Goal: Information Seeking & Learning: Learn about a topic

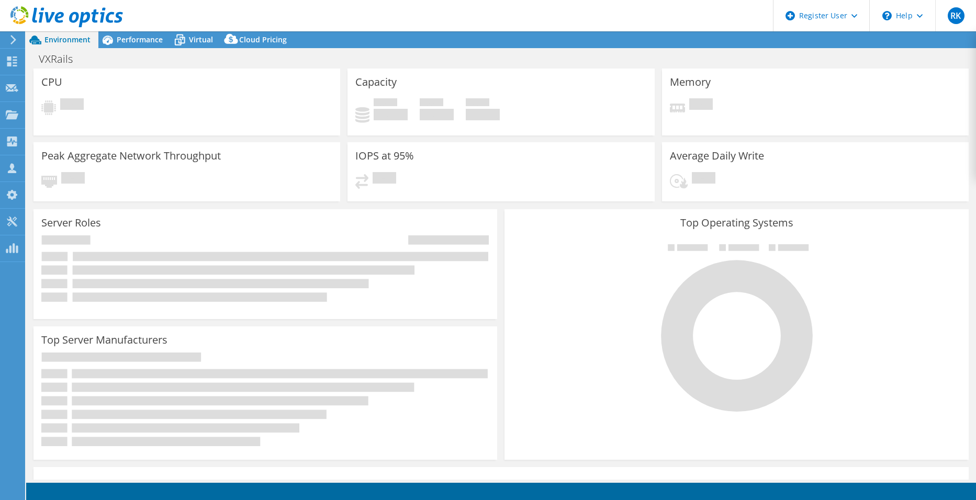
select select "USD"
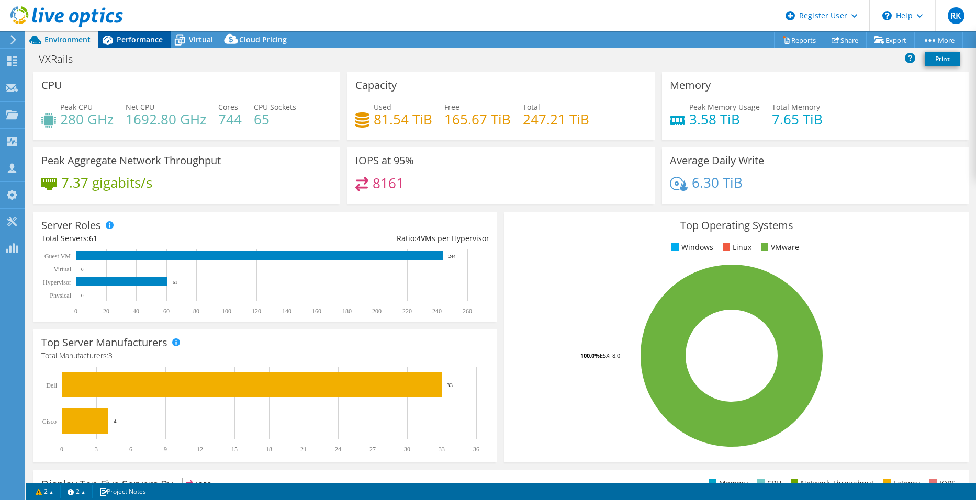
click at [139, 38] on span "Performance" at bounding box center [140, 40] width 46 height 10
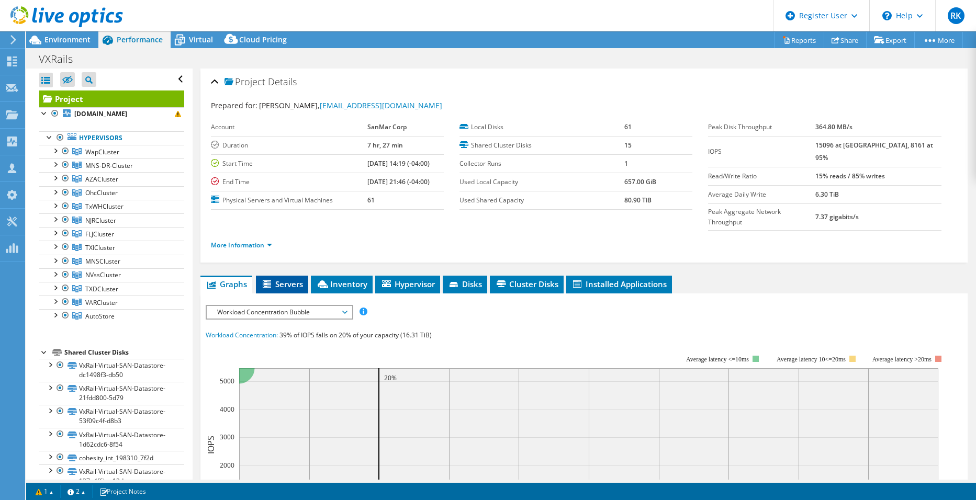
click at [296, 276] on li "Servers" at bounding box center [282, 285] width 52 height 18
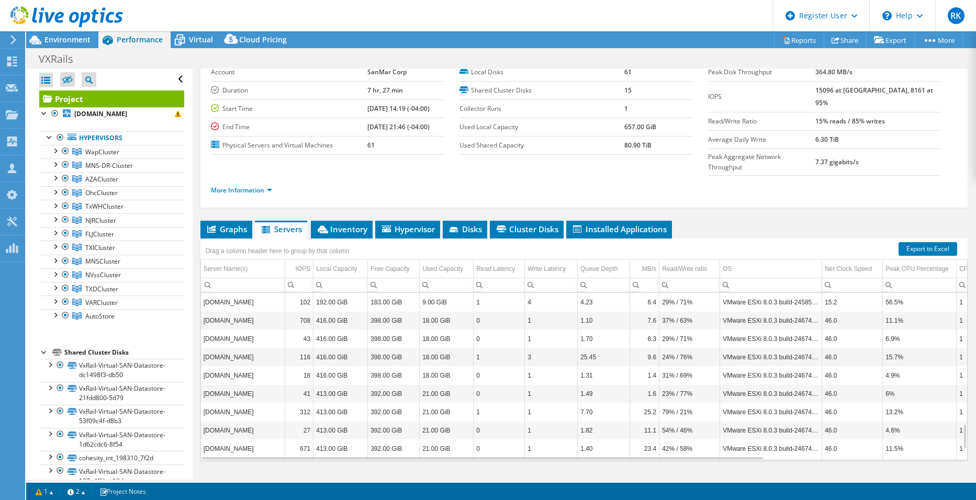
scroll to position [955, 0]
click at [484, 221] on li "Disks" at bounding box center [465, 230] width 44 height 18
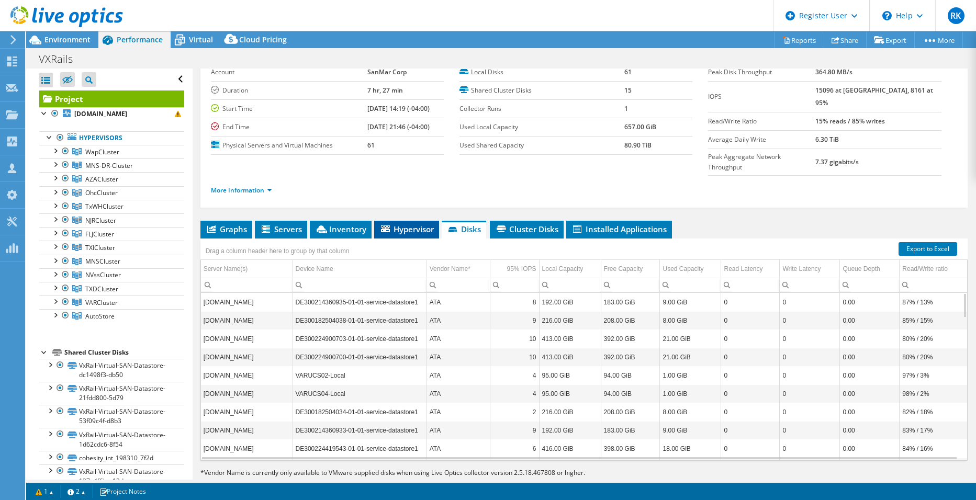
click at [387, 226] on icon at bounding box center [385, 229] width 9 height 7
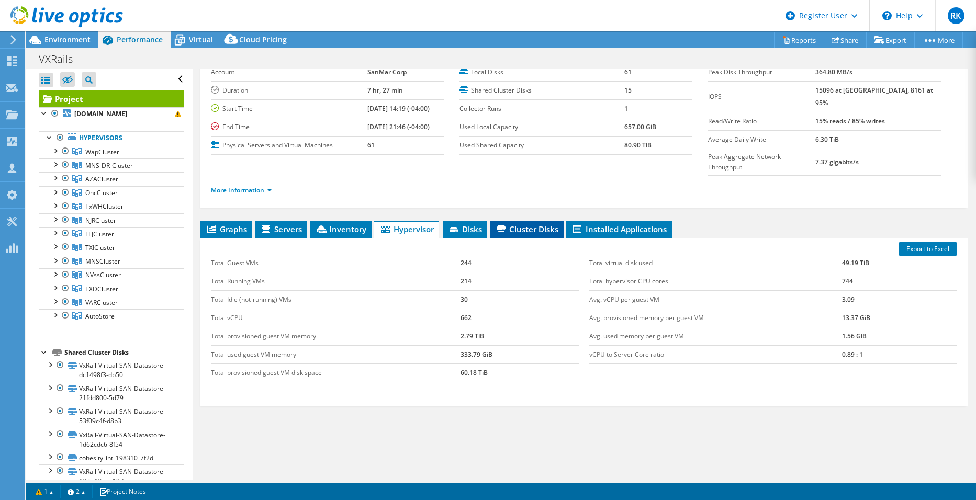
click at [549, 224] on span "Cluster Disks" at bounding box center [526, 229] width 63 height 10
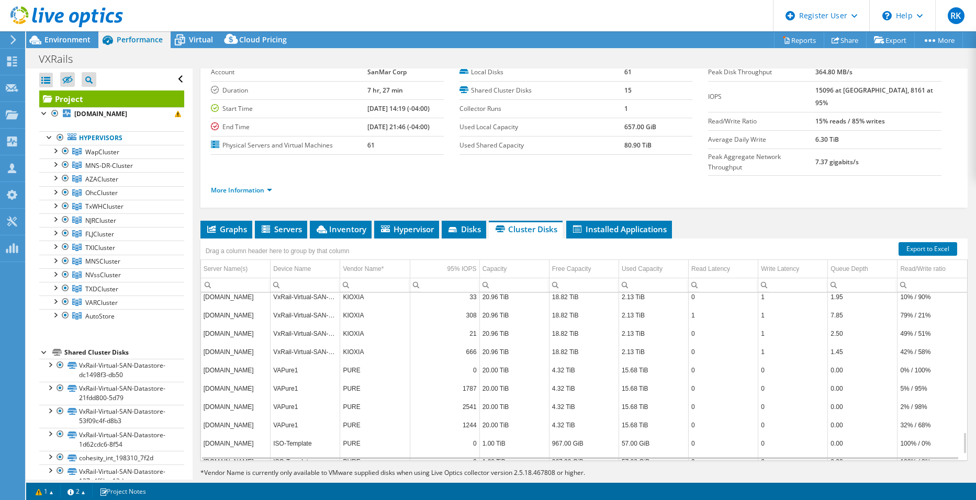
scroll to position [1115, 0]
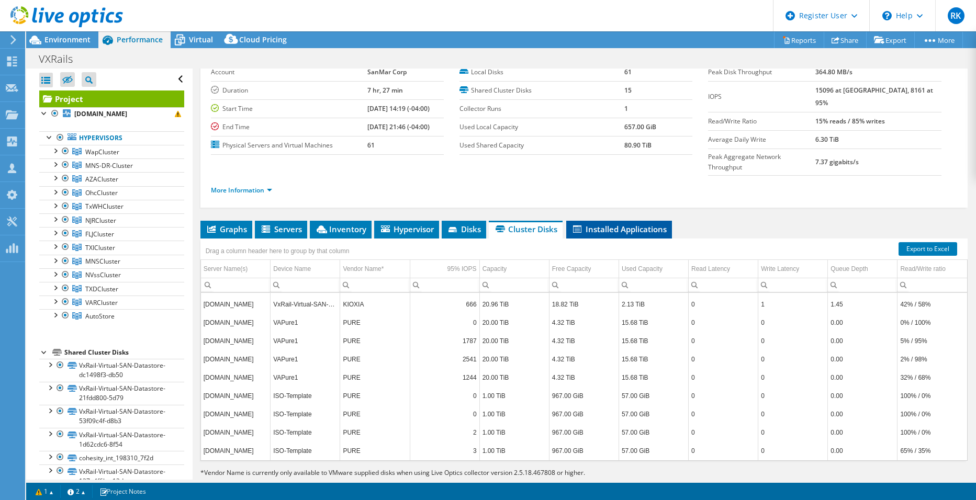
click at [611, 224] on span "Installed Applications" at bounding box center [619, 229] width 95 height 10
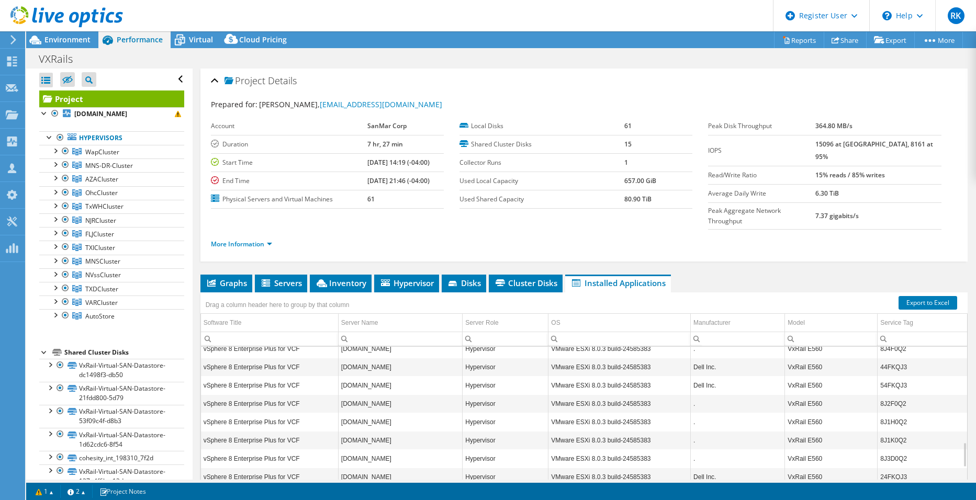
scroll to position [641, 0]
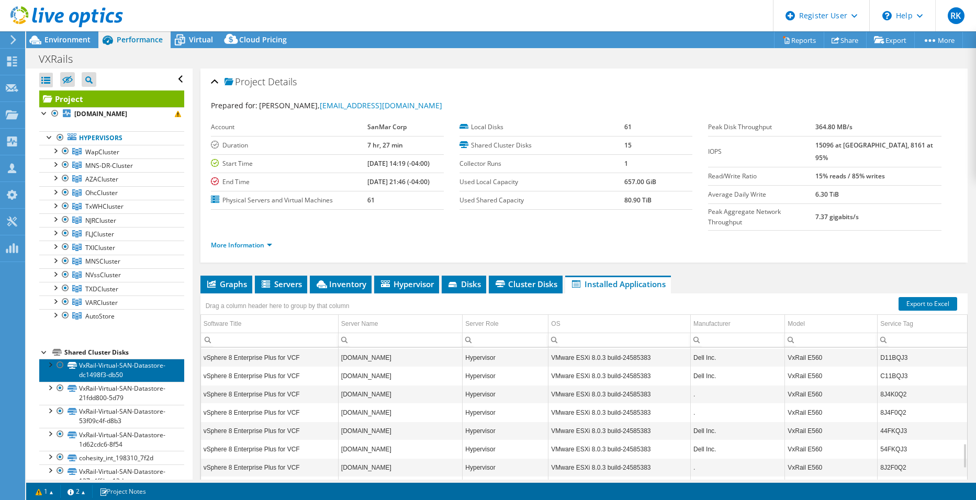
click at [42, 368] on link "VxRail-Virtual-SAN-Datastore-dc1498f3-db50" at bounding box center [111, 370] width 145 height 23
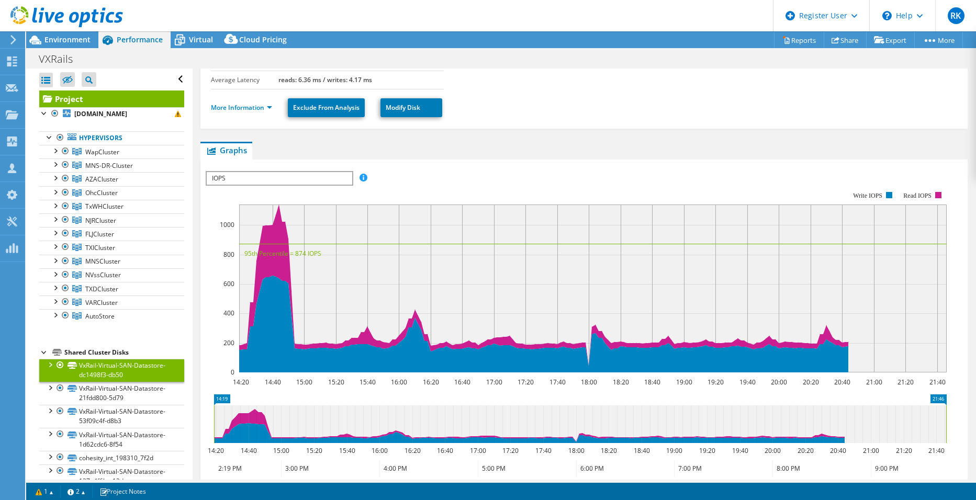
scroll to position [157, 0]
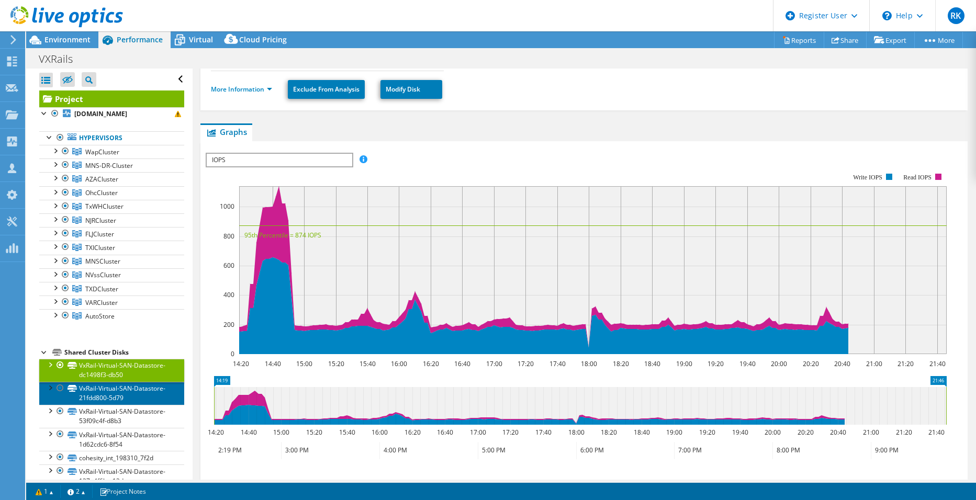
click at [39, 388] on link "VxRail-Virtual-SAN-Datastore-21fdd800-5d79" at bounding box center [111, 393] width 145 height 23
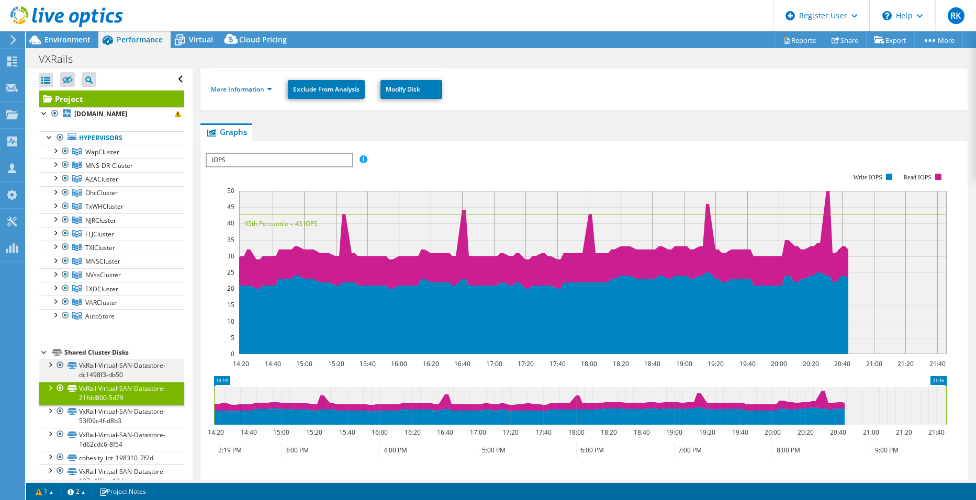
click at [63, 370] on div at bounding box center [60, 365] width 10 height 13
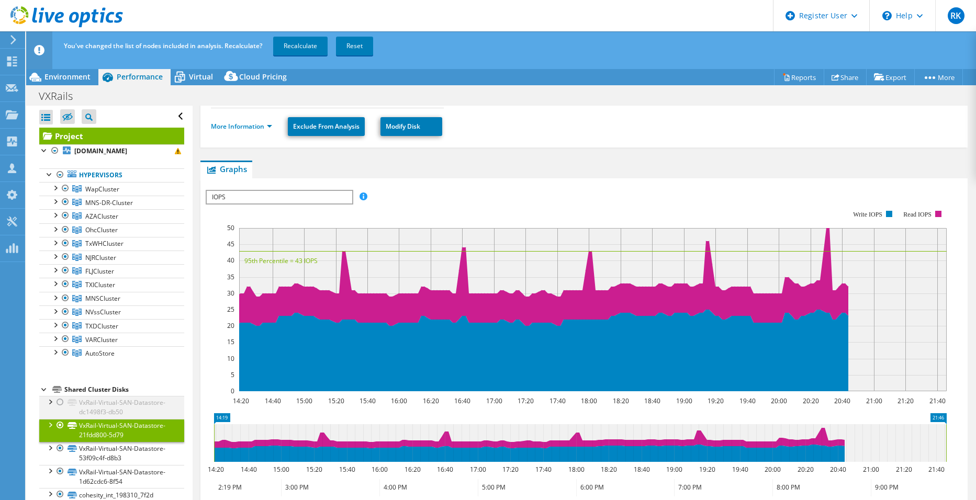
click at [61, 404] on div at bounding box center [60, 402] width 10 height 13
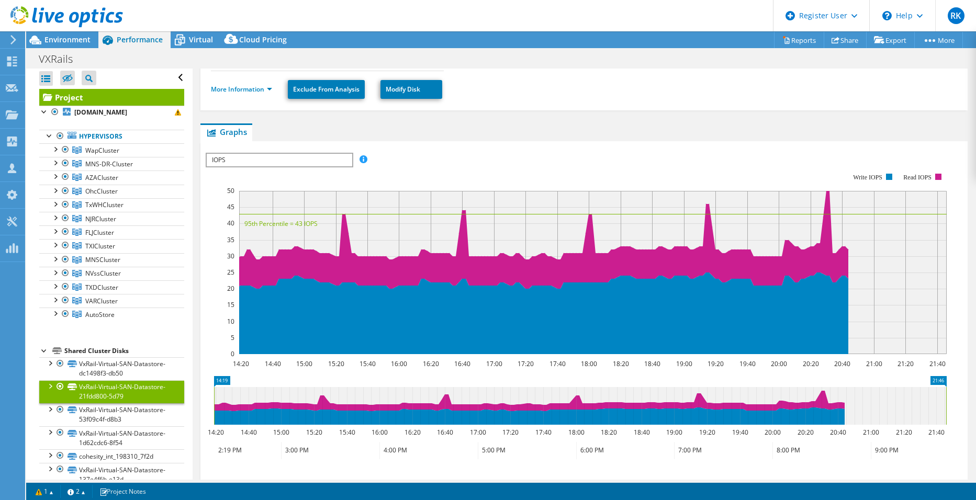
scroll to position [0, 0]
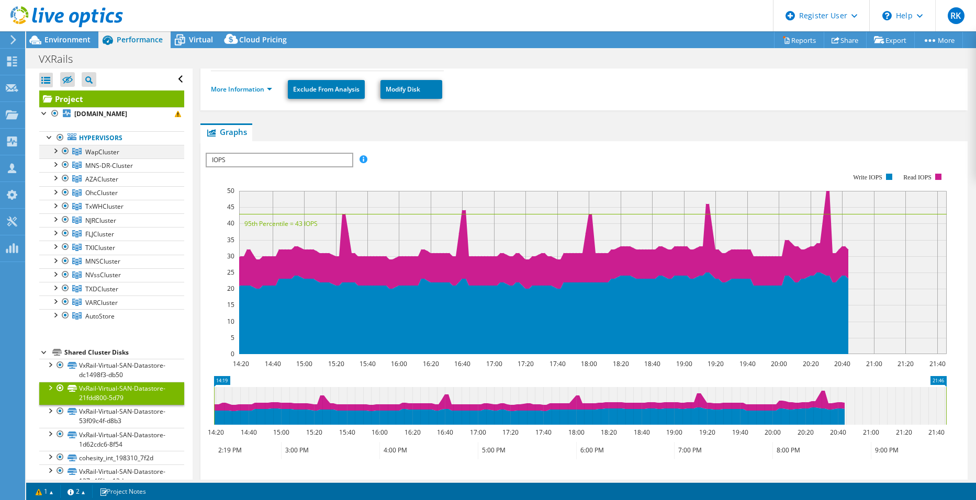
click at [54, 152] on div at bounding box center [55, 150] width 10 height 10
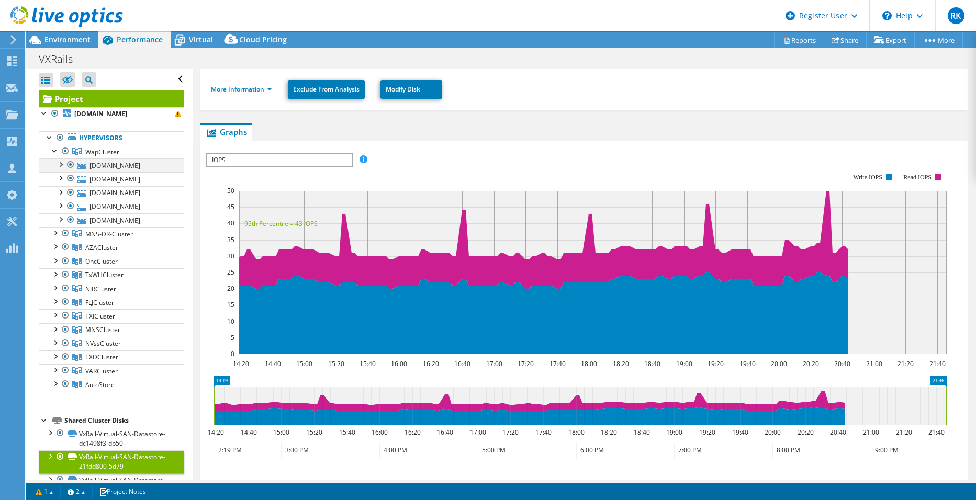
click at [60, 159] on div at bounding box center [60, 164] width 10 height 10
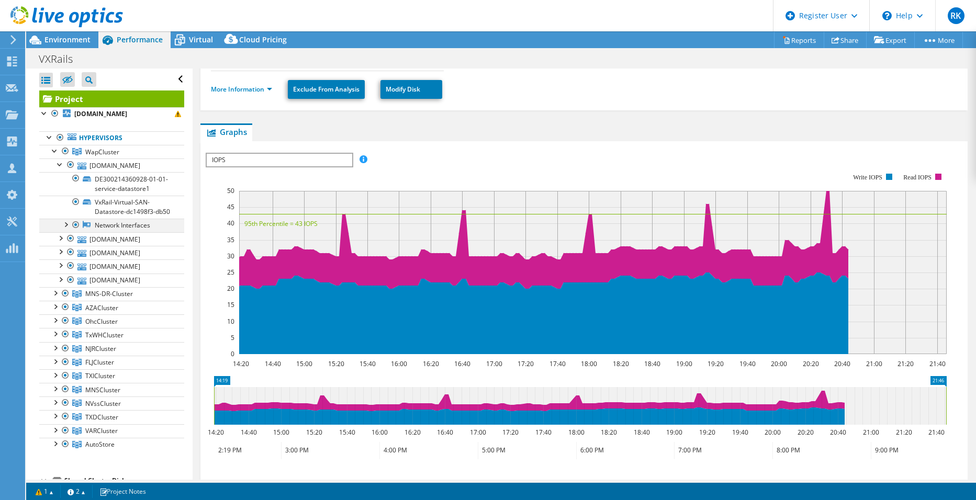
click at [67, 229] on div at bounding box center [65, 224] width 10 height 10
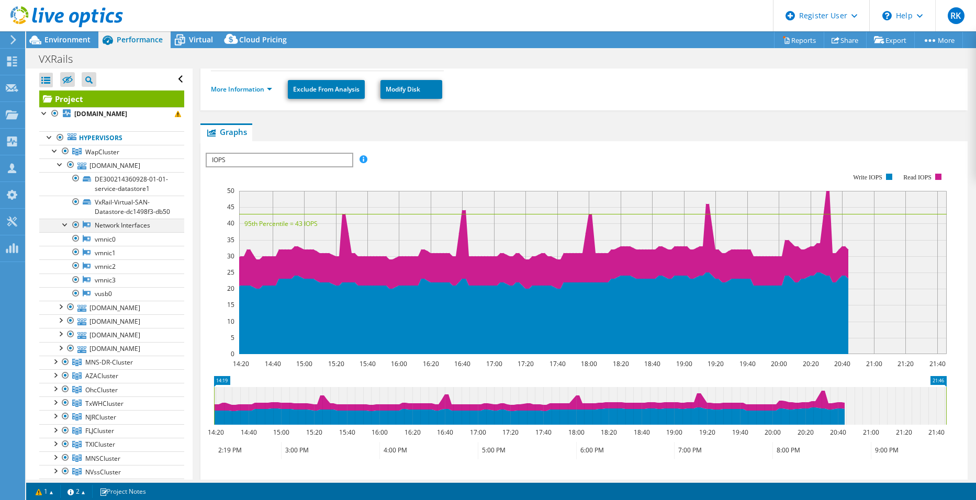
click at [67, 229] on div at bounding box center [65, 224] width 10 height 10
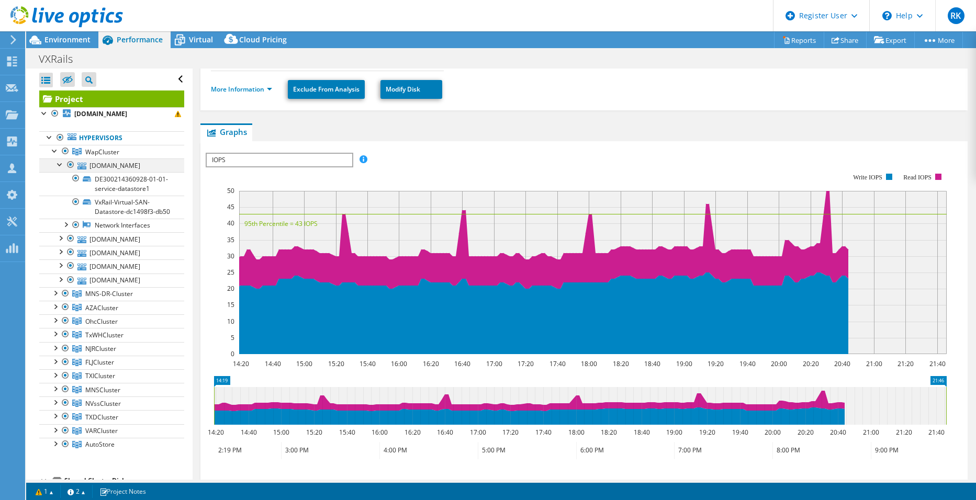
click at [64, 167] on div at bounding box center [60, 164] width 10 height 10
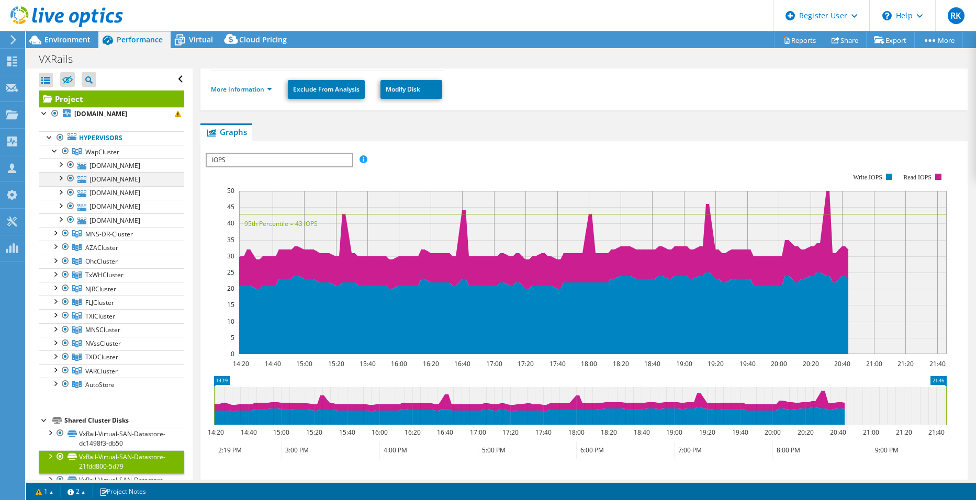
click at [60, 179] on div at bounding box center [60, 177] width 10 height 10
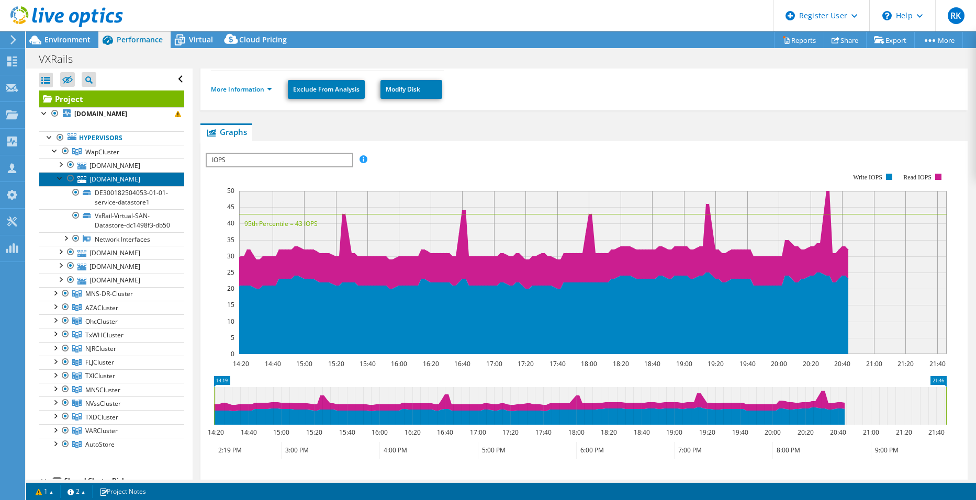
click at [54, 176] on link "[DOMAIN_NAME]" at bounding box center [111, 179] width 145 height 14
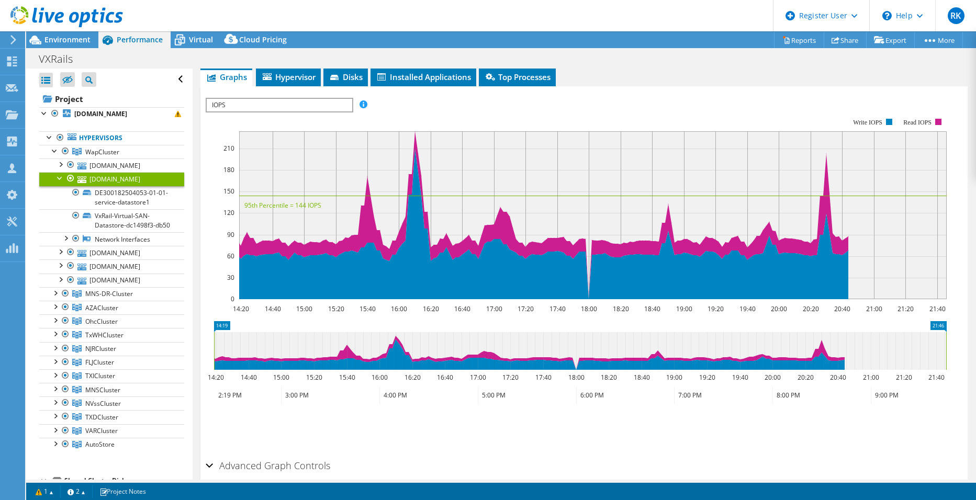
click at [57, 175] on div at bounding box center [60, 177] width 10 height 10
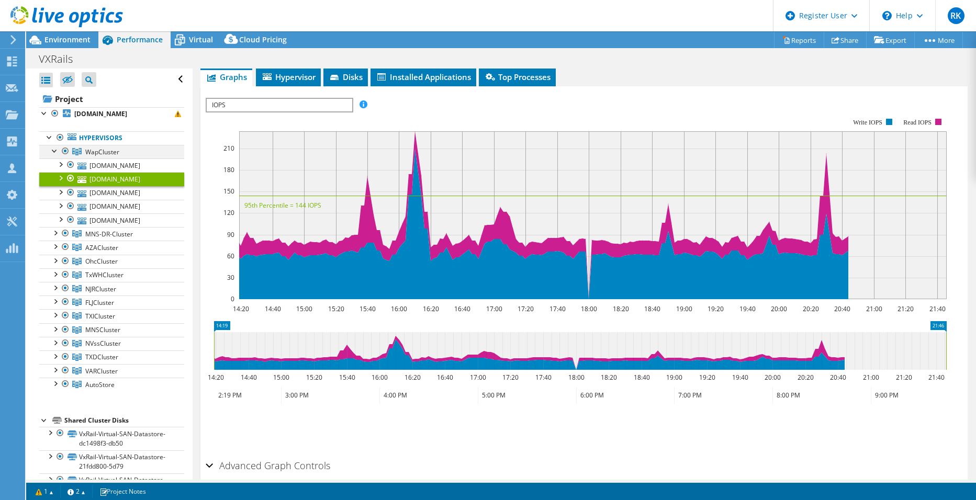
click at [53, 148] on div at bounding box center [55, 150] width 10 height 10
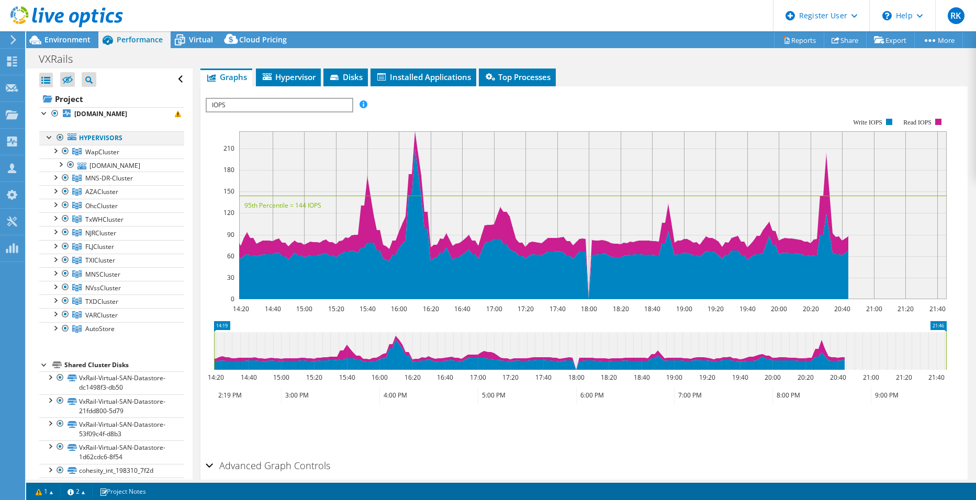
click at [48, 136] on div at bounding box center [49, 136] width 10 height 10
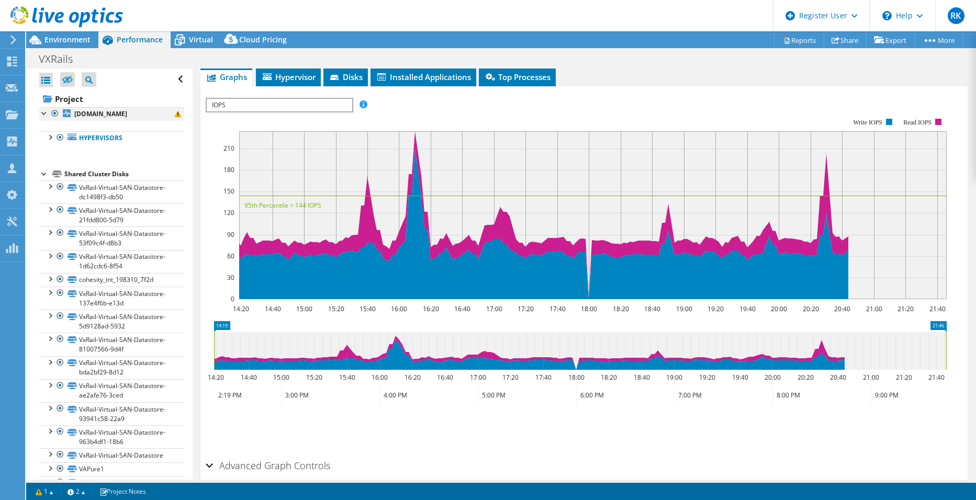
click at [44, 114] on div at bounding box center [44, 112] width 10 height 10
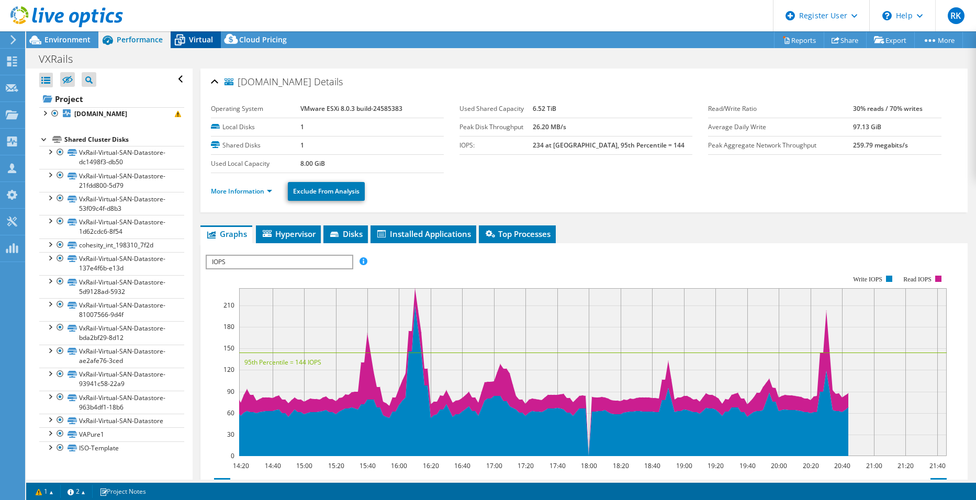
click at [201, 33] on div "Virtual" at bounding box center [196, 39] width 50 height 17
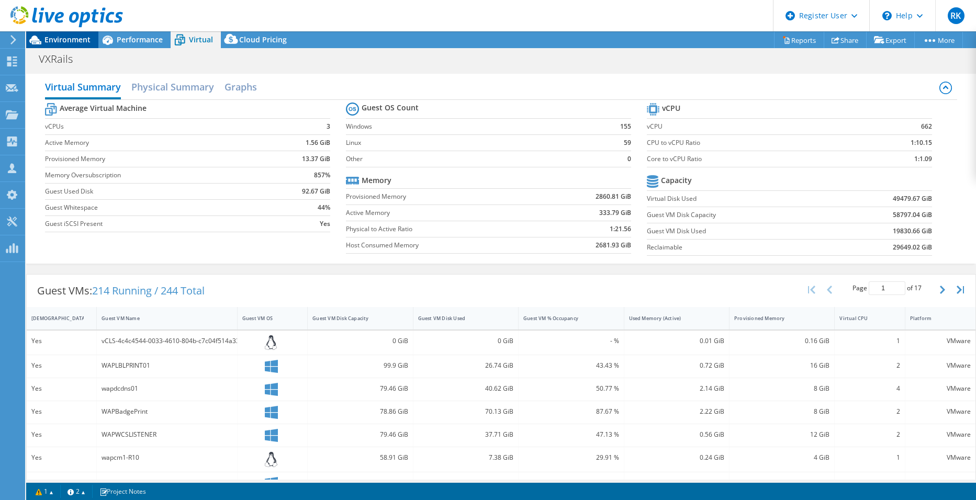
click at [61, 42] on span "Environment" at bounding box center [67, 40] width 46 height 10
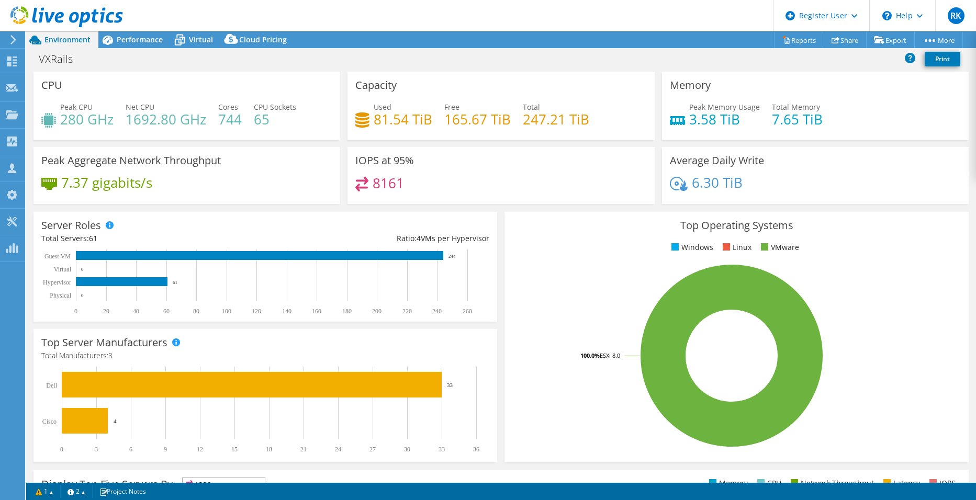
click at [205, 201] on div "Peak Aggregate Network Throughput 7.37 gigabits/s" at bounding box center [186, 175] width 307 height 57
click at [137, 41] on span "Performance" at bounding box center [140, 40] width 46 height 10
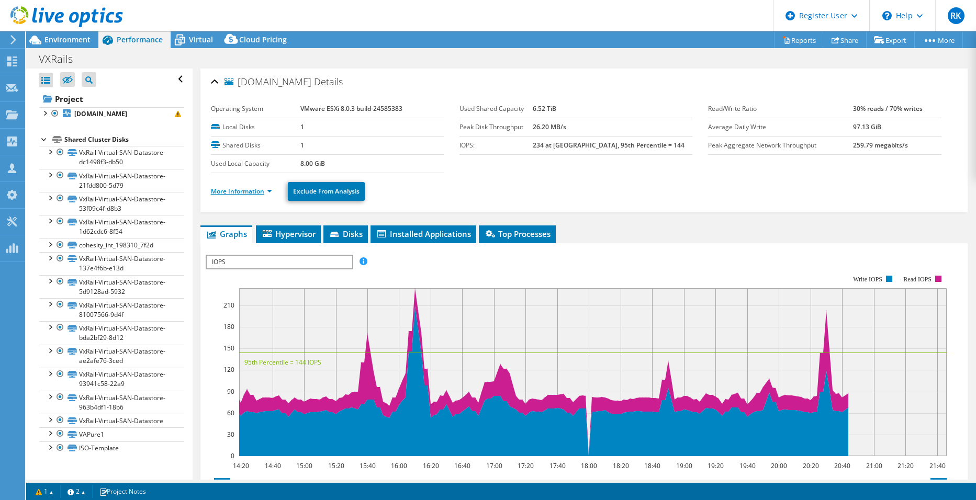
click at [234, 194] on link "More Information" at bounding box center [241, 191] width 61 height 9
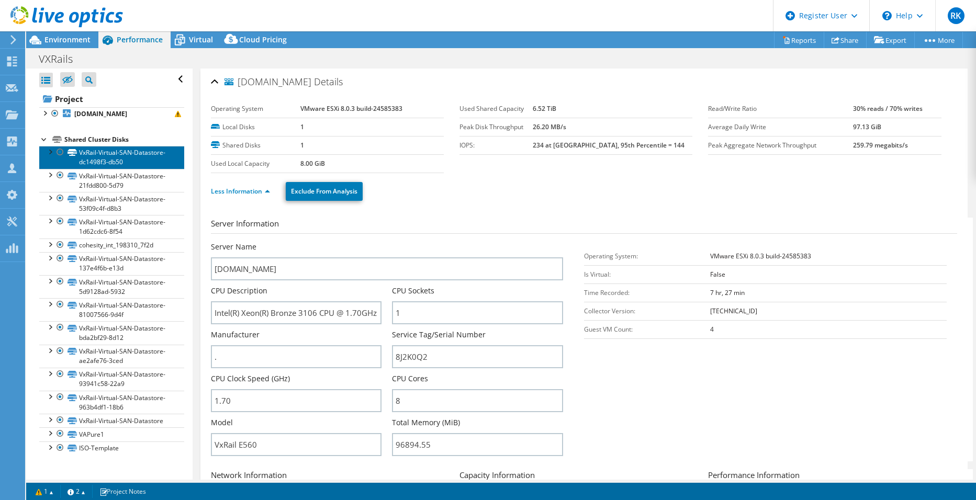
click at [53, 159] on link "VxRail-Virtual-SAN-Datastore-dc1498f3-db50" at bounding box center [111, 157] width 145 height 23
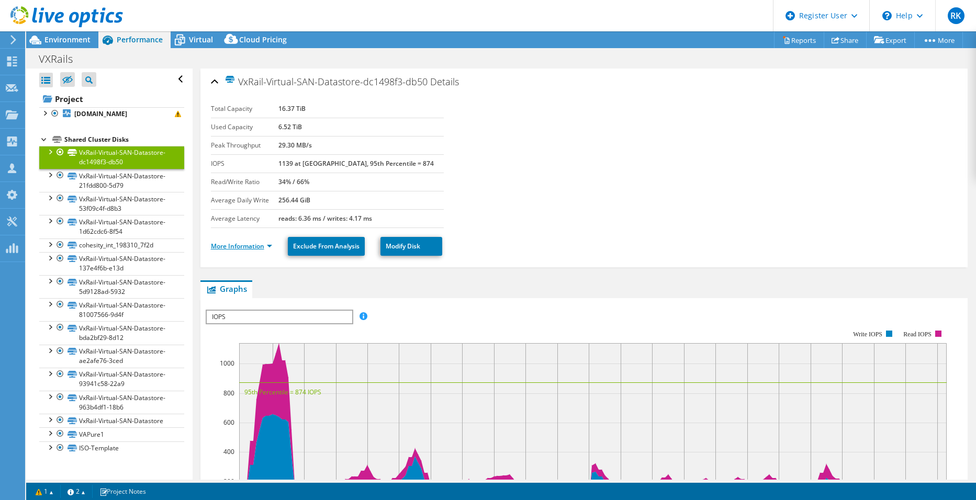
click at [257, 248] on link "More Information" at bounding box center [241, 246] width 61 height 9
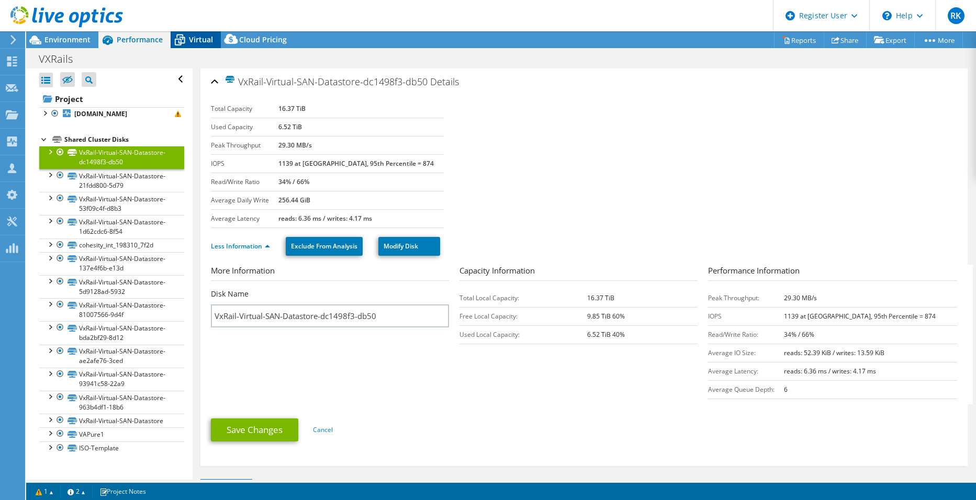
click at [198, 40] on span "Virtual" at bounding box center [201, 40] width 24 height 10
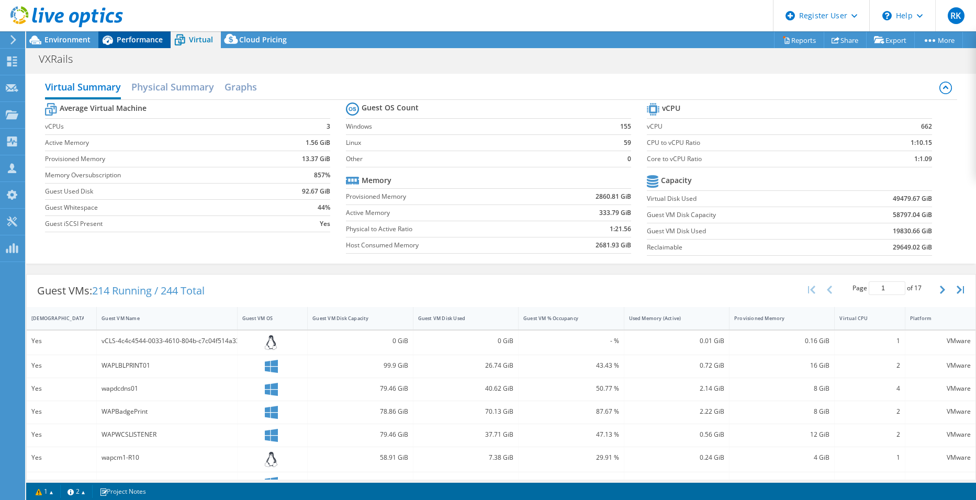
click at [139, 38] on span "Performance" at bounding box center [140, 40] width 46 height 10
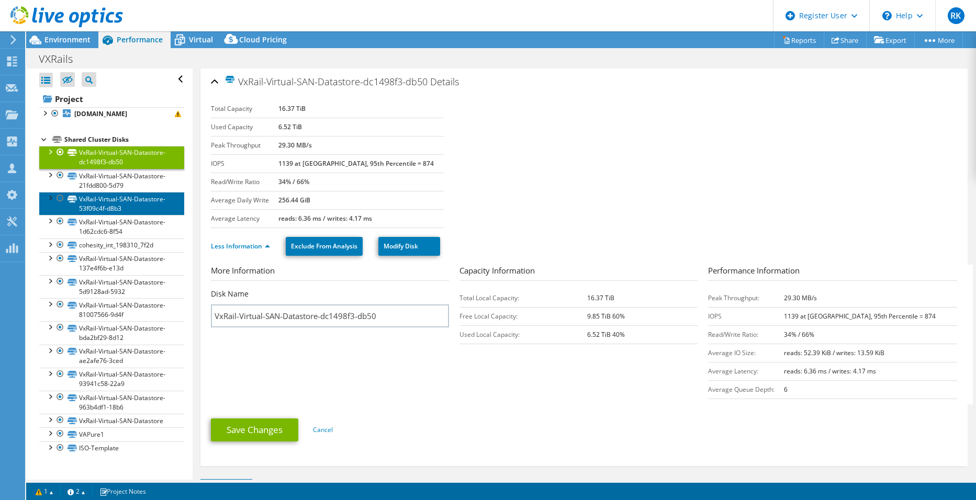
click at [54, 205] on link "VxRail-Virtual-SAN-Datastore-53f09c4f-d8b3" at bounding box center [111, 203] width 145 height 23
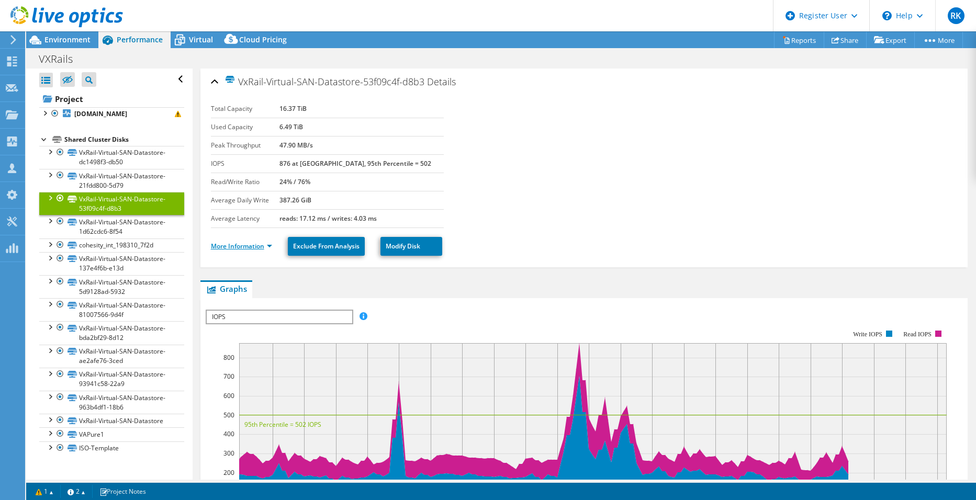
click at [216, 243] on link "More Information" at bounding box center [241, 246] width 61 height 9
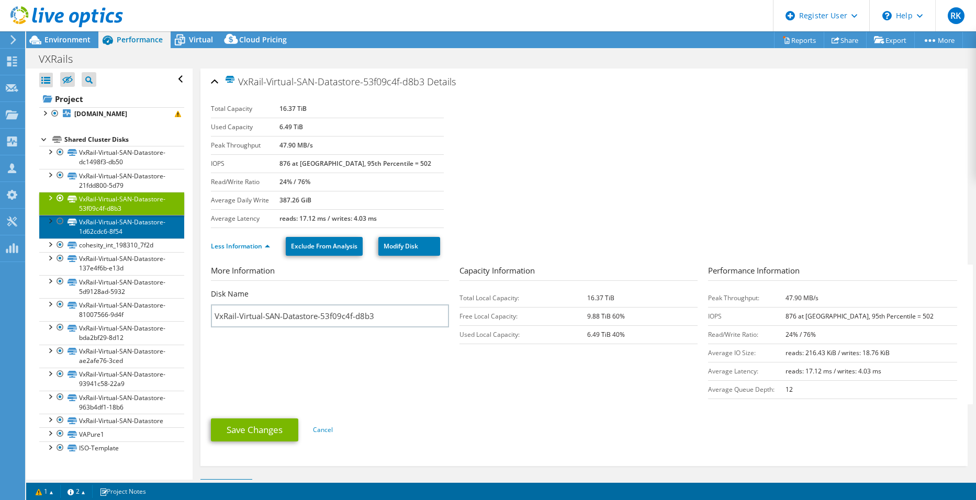
click at [156, 223] on link "VxRail-Virtual-SAN-Datastore-1d62cdc6-8f54" at bounding box center [111, 226] width 145 height 23
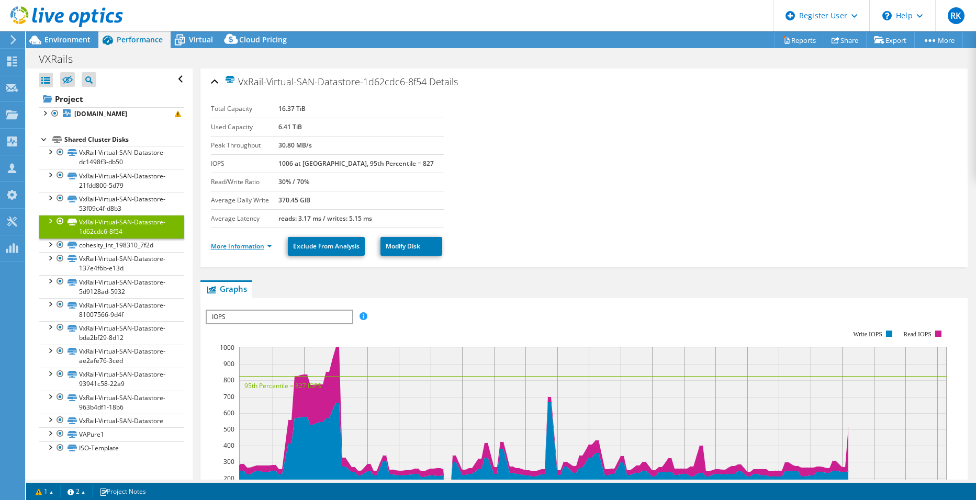
click at [251, 245] on link "More Information" at bounding box center [241, 246] width 61 height 9
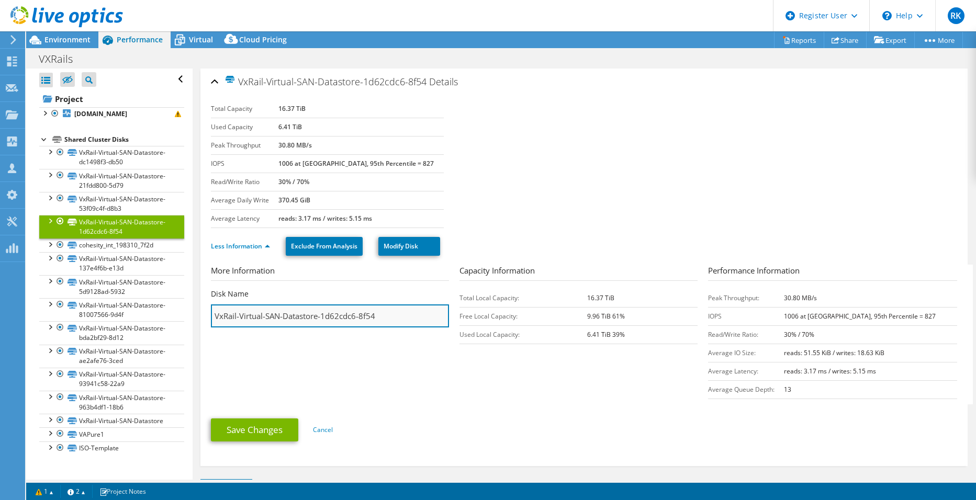
click at [359, 321] on input "VxRail-Virtual-SAN-Datastore-1d62cdc6-8f54" at bounding box center [330, 316] width 238 height 23
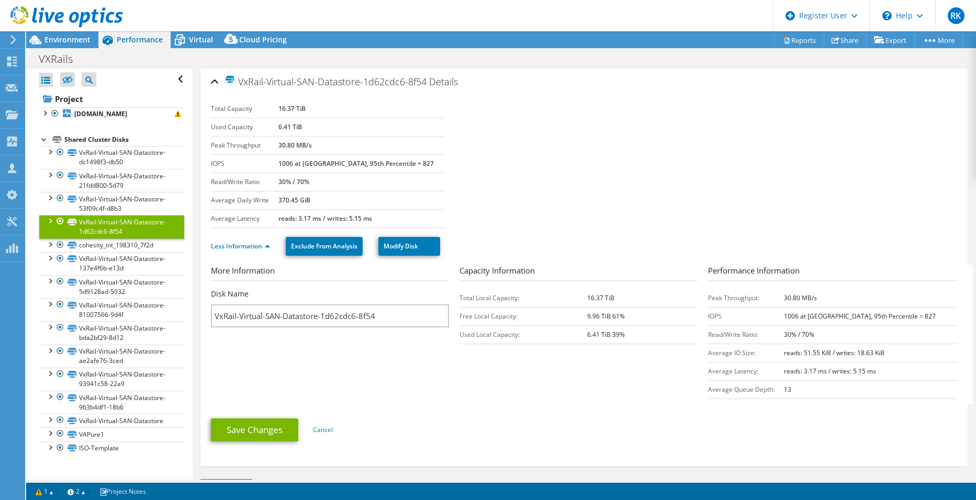
click at [446, 385] on section "More Information Disk Name VxRail-Virtual-SAN-Datastore-1d62cdc6-8f54 Capacity …" at bounding box center [587, 335] width 752 height 140
click at [137, 250] on link "cohesity_int_198310_7f2d" at bounding box center [111, 246] width 145 height 14
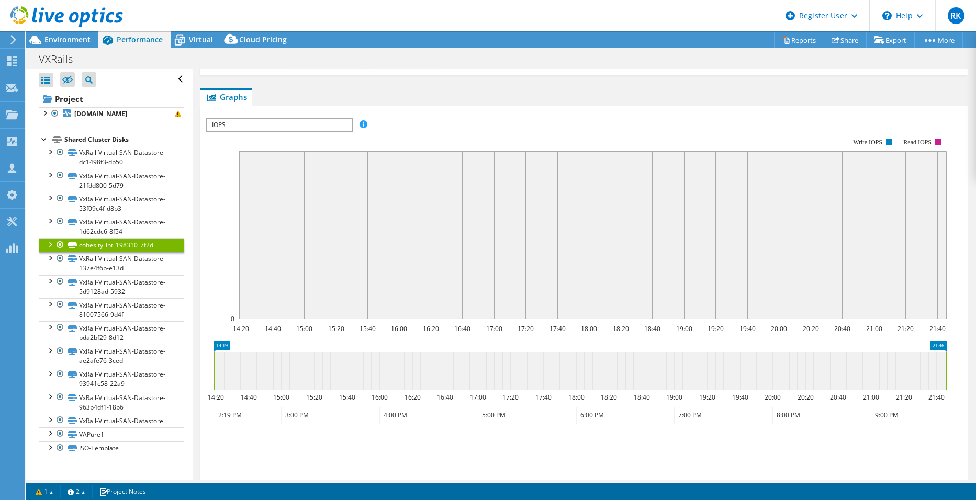
scroll to position [50, 0]
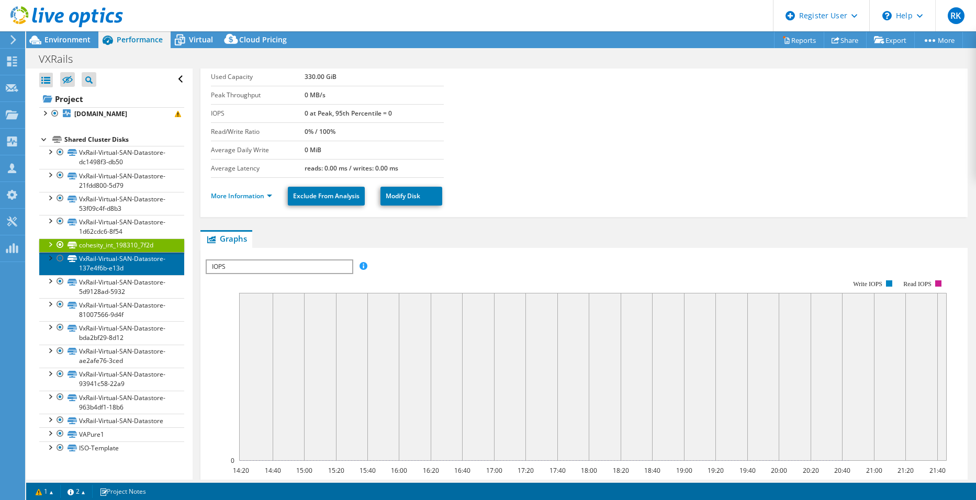
click at [49, 266] on link "VxRail-Virtual-SAN-Datastore-137e4f6b-e13d" at bounding box center [111, 263] width 145 height 23
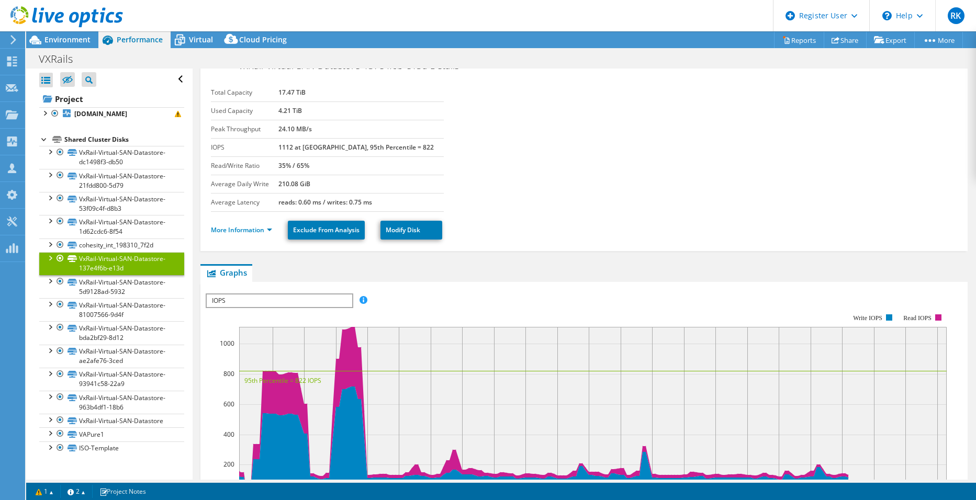
scroll to position [0, 0]
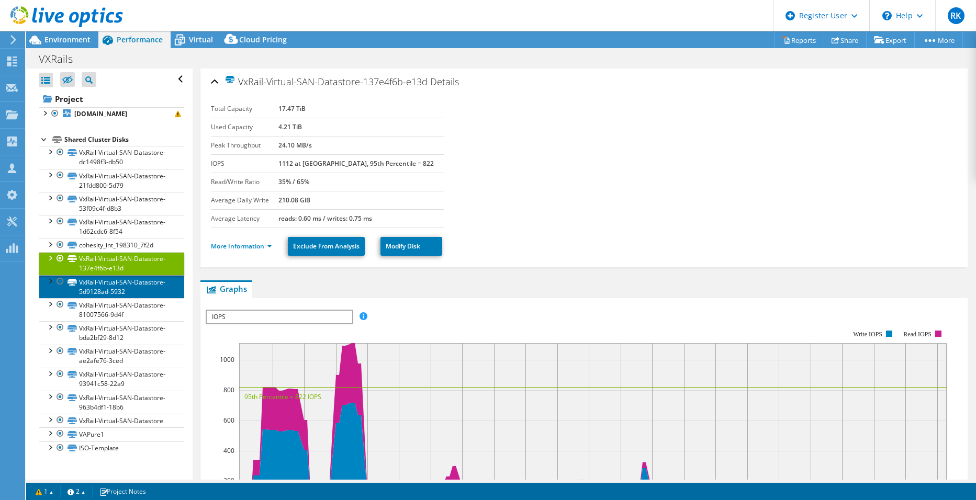
click at [163, 290] on link "VxRail-Virtual-SAN-Datastore-5d9128ad-5932" at bounding box center [111, 286] width 145 height 23
